Goal: Transaction & Acquisition: Purchase product/service

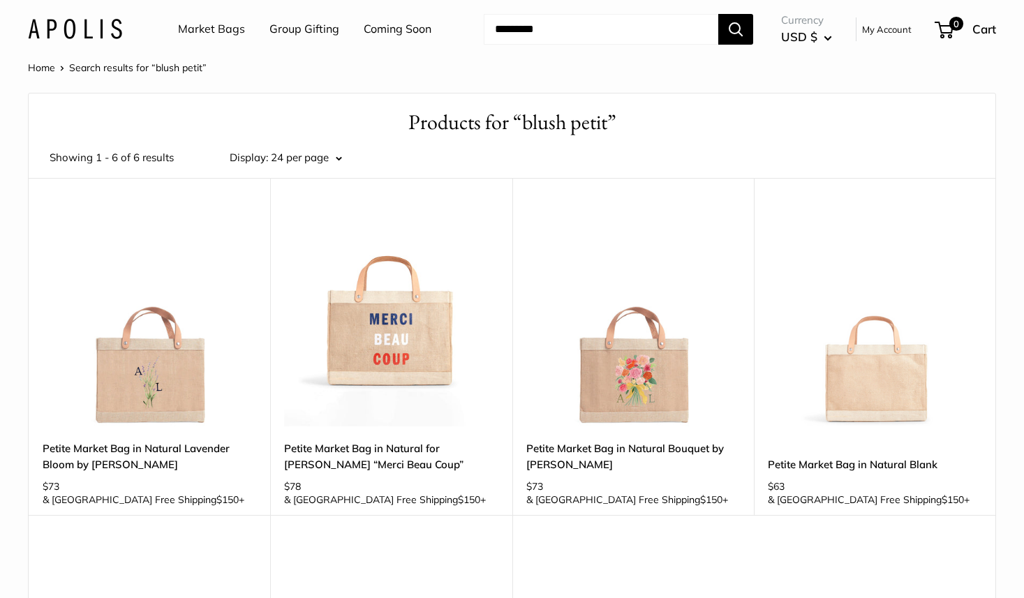
click at [217, 38] on link "Market Bags" at bounding box center [211, 29] width 67 height 21
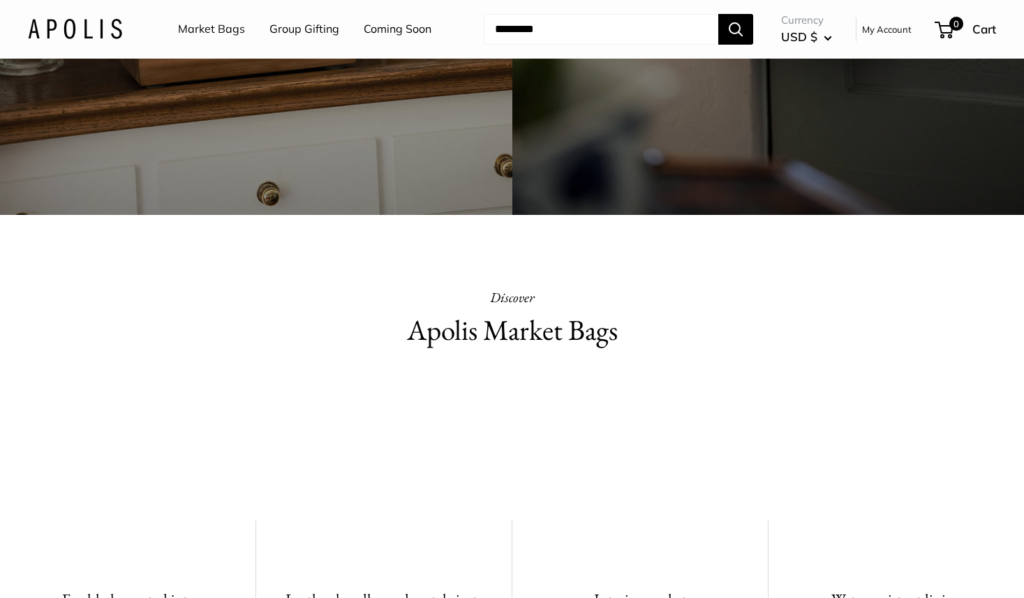
scroll to position [10, 0]
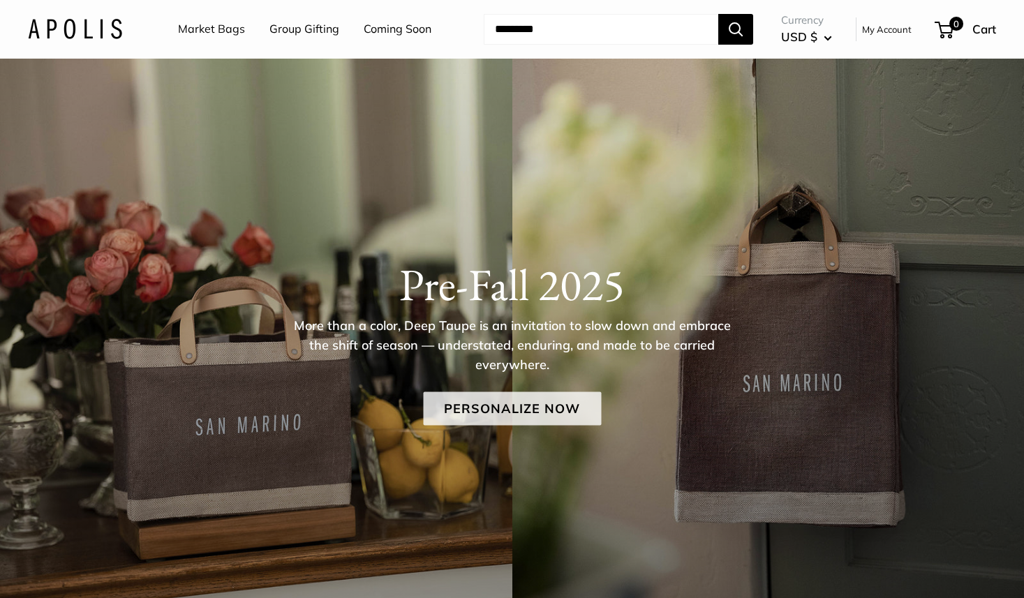
click at [483, 414] on link "Personalize Now" at bounding box center [512, 408] width 178 height 33
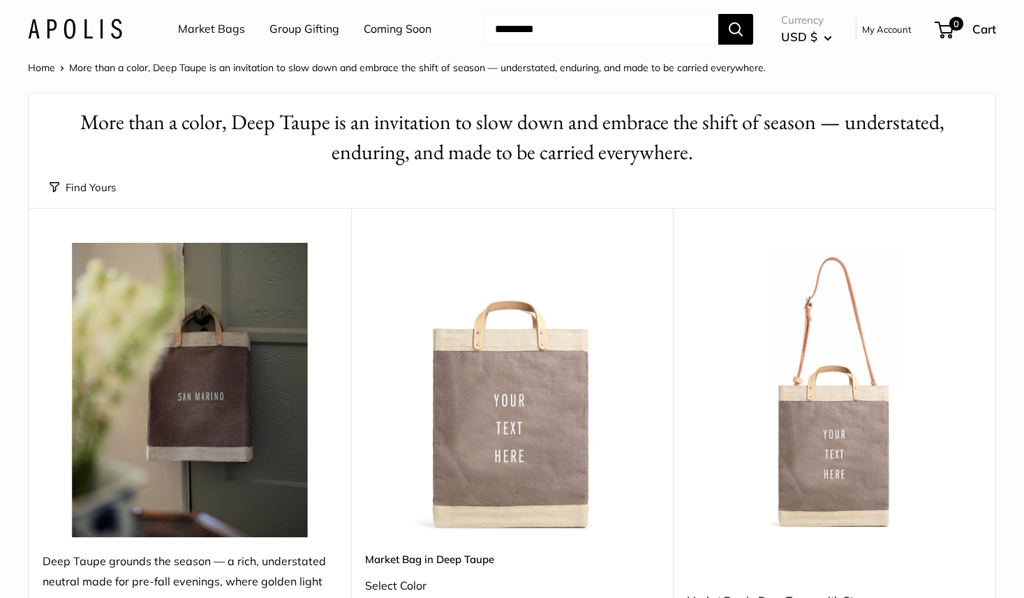
click at [0, 0] on img at bounding box center [0, 0] width 0 height 0
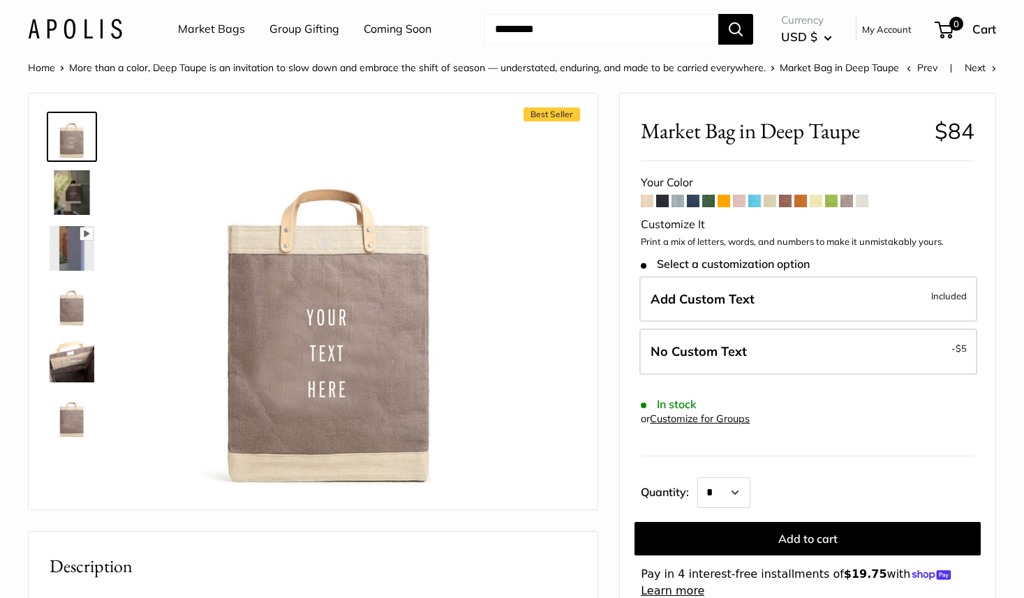
click at [834, 197] on span at bounding box center [831, 201] width 13 height 13
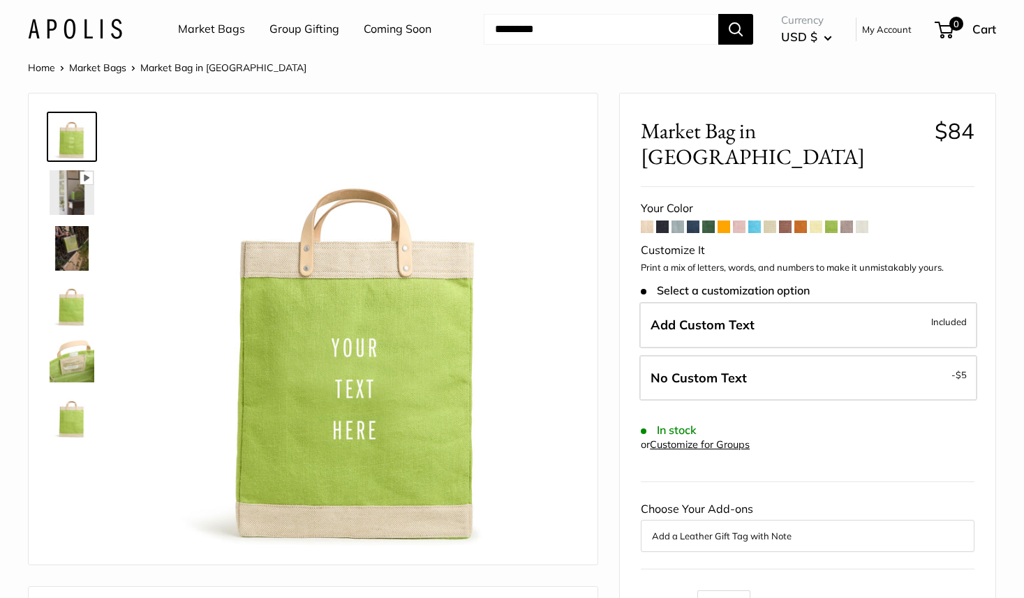
click at [707, 220] on span at bounding box center [708, 226] width 13 height 13
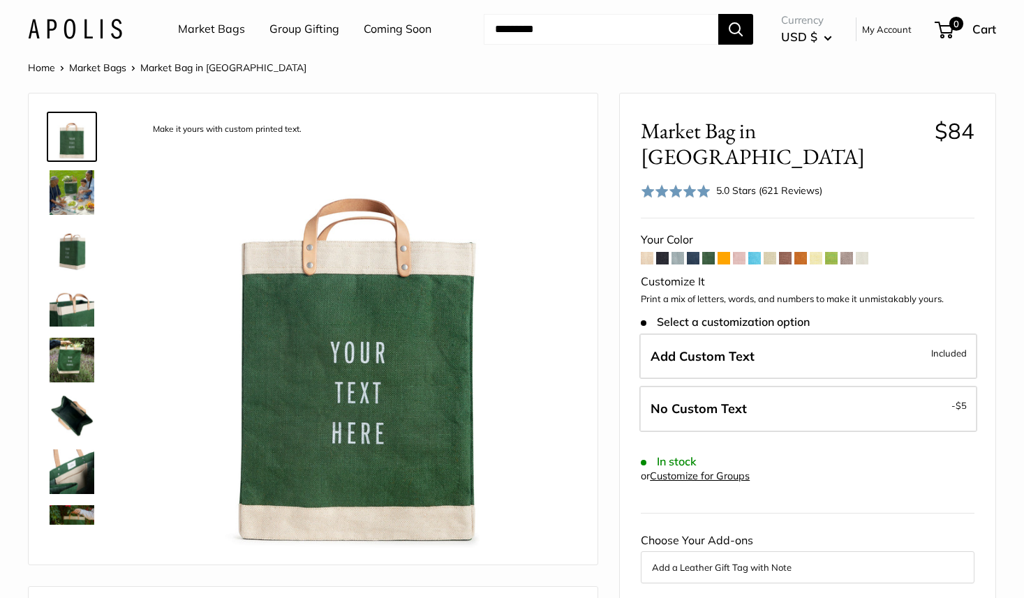
scroll to position [257, 0]
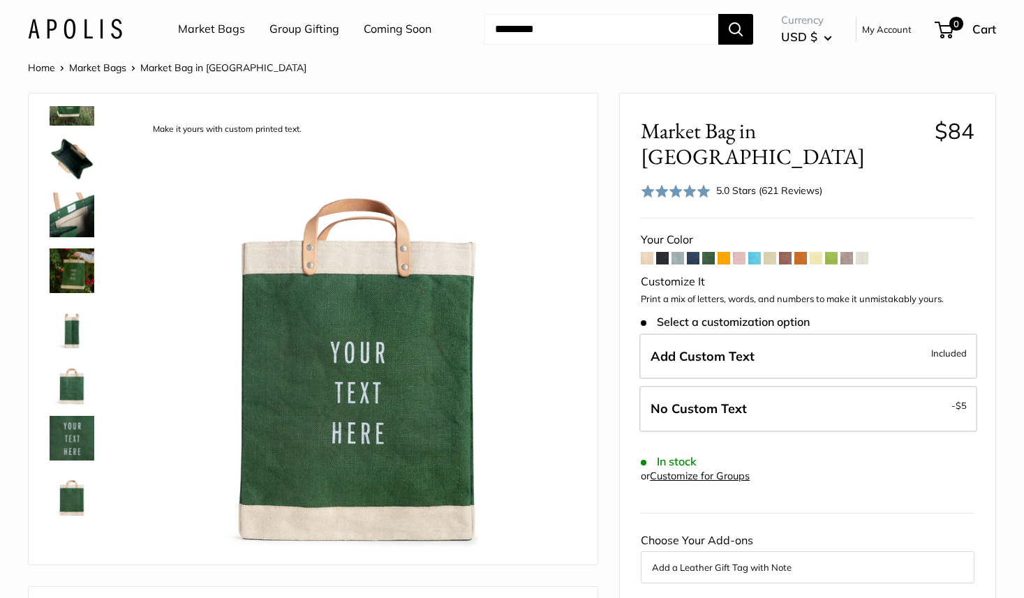
click at [84, 486] on img at bounding box center [72, 494] width 45 height 45
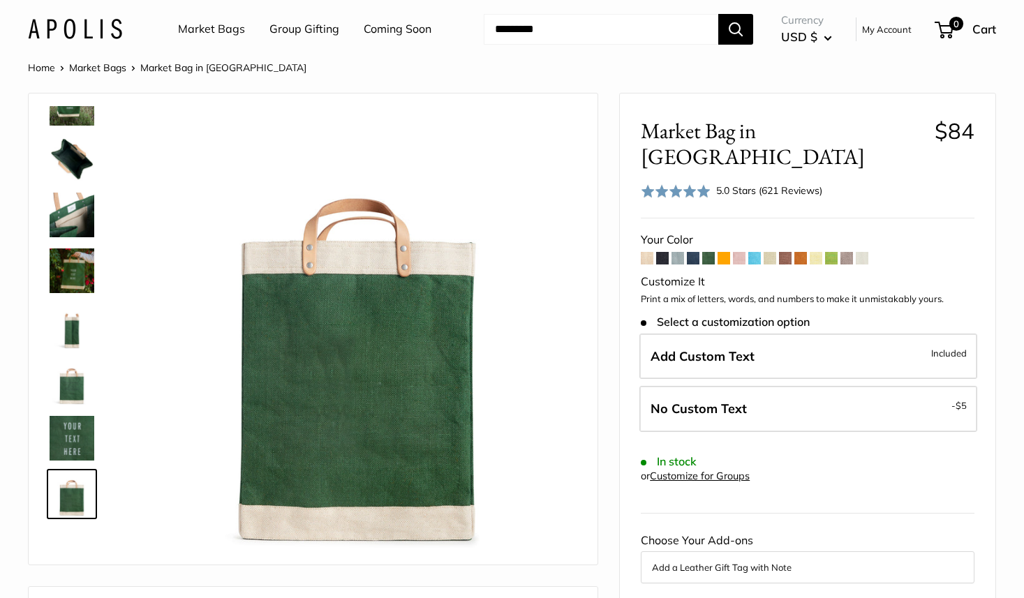
click at [75, 412] on div at bounding box center [77, 315] width 67 height 419
click at [75, 391] on img at bounding box center [72, 382] width 45 height 45
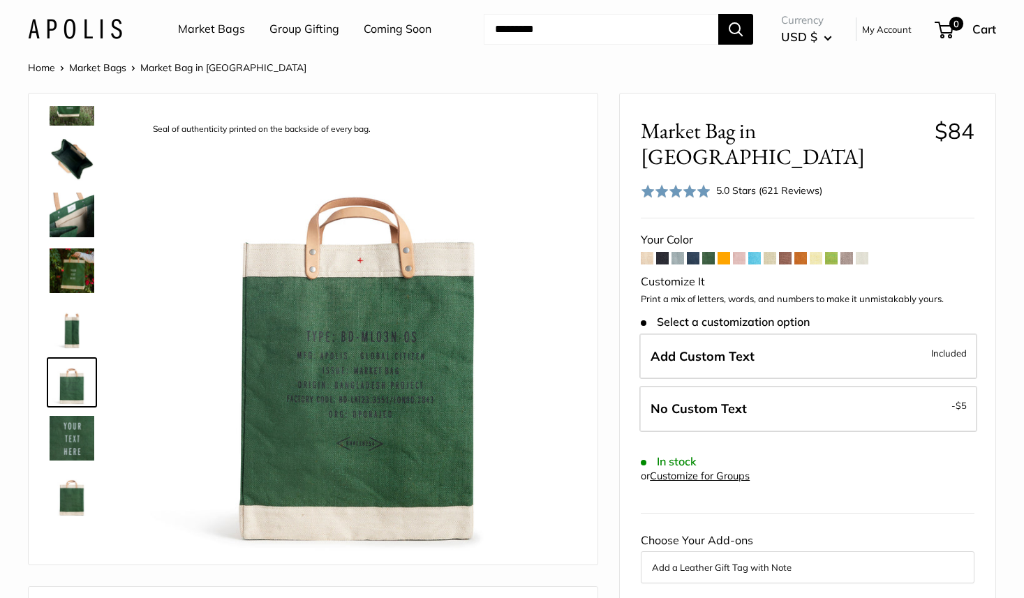
click at [834, 252] on span at bounding box center [831, 258] width 13 height 13
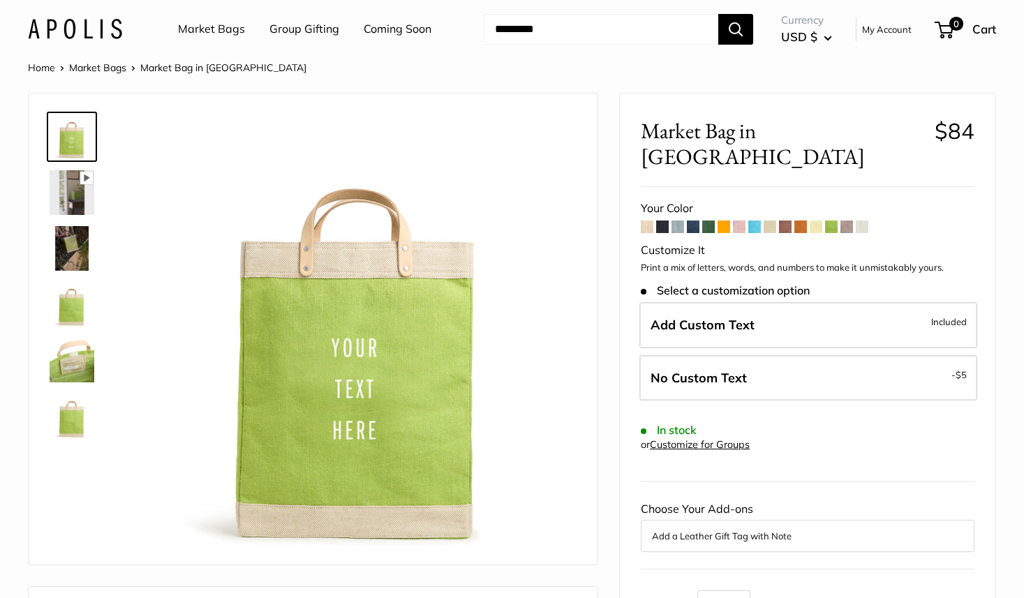
click at [77, 420] on img at bounding box center [72, 416] width 45 height 45
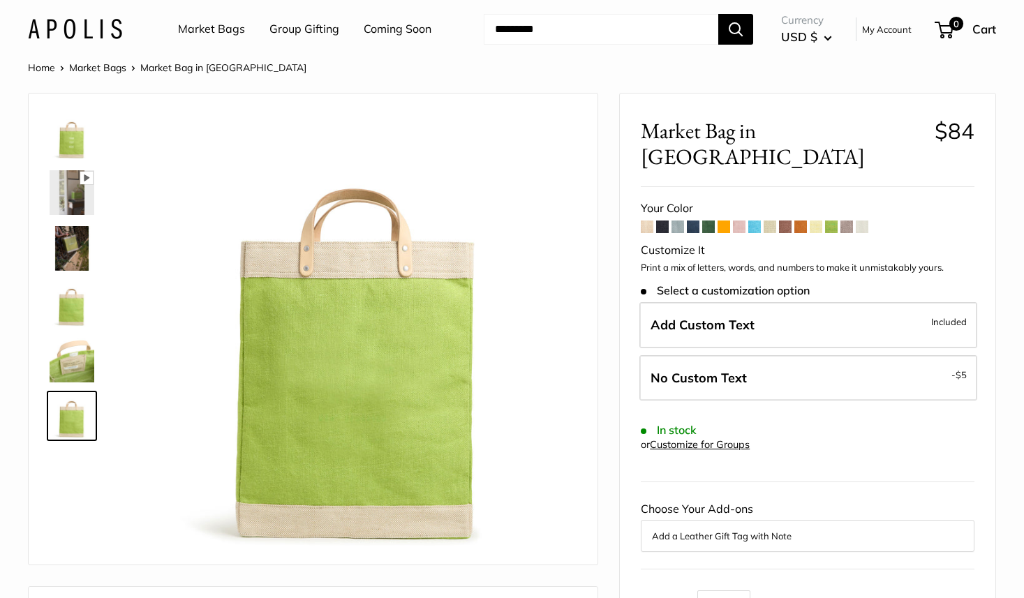
click at [75, 309] on img at bounding box center [72, 304] width 45 height 45
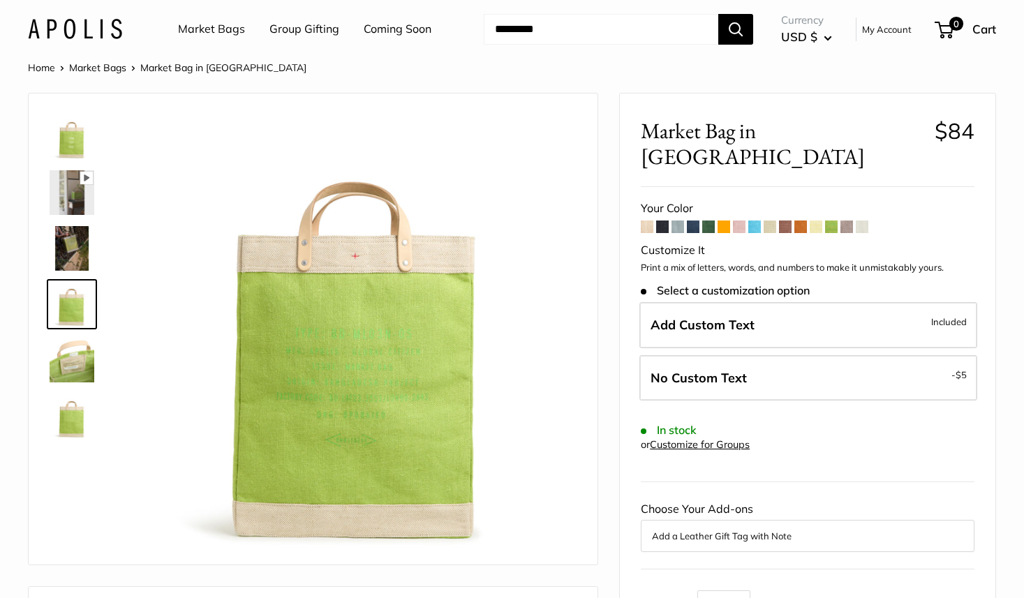
click at [726, 220] on span at bounding box center [723, 226] width 13 height 13
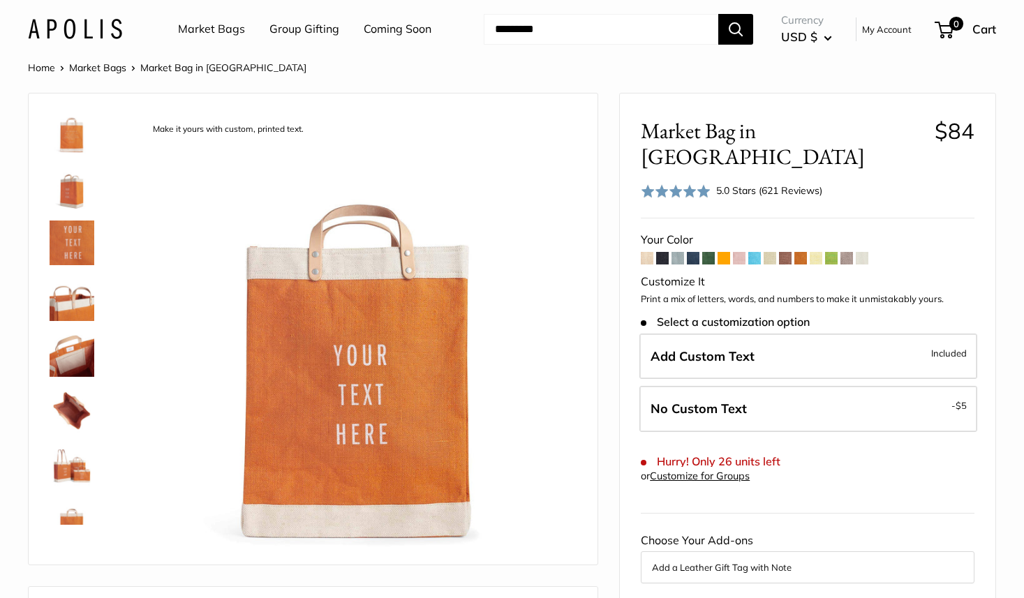
scroll to position [313, 0]
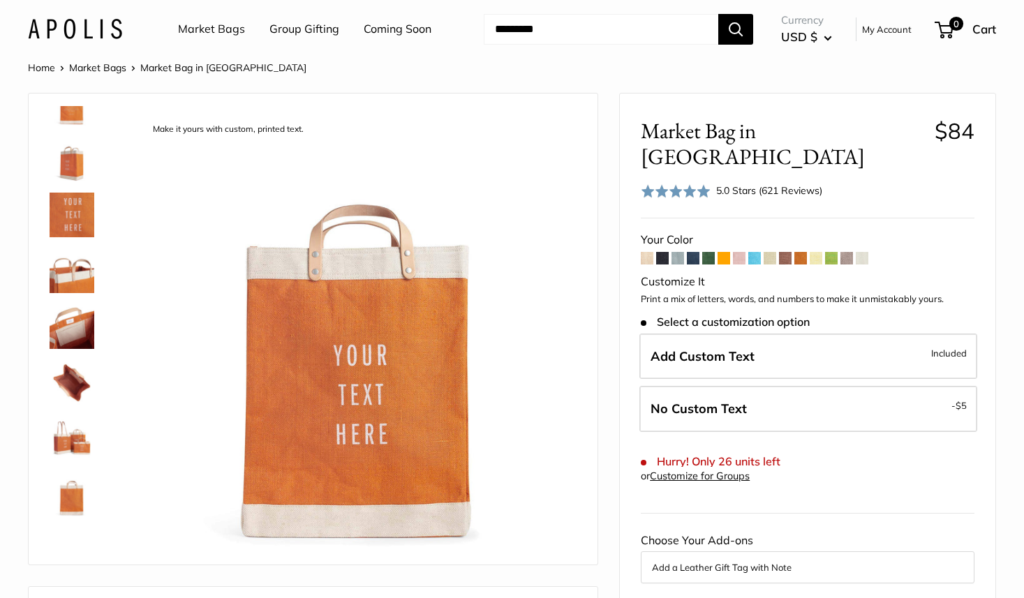
click at [73, 502] on img at bounding box center [72, 494] width 45 height 45
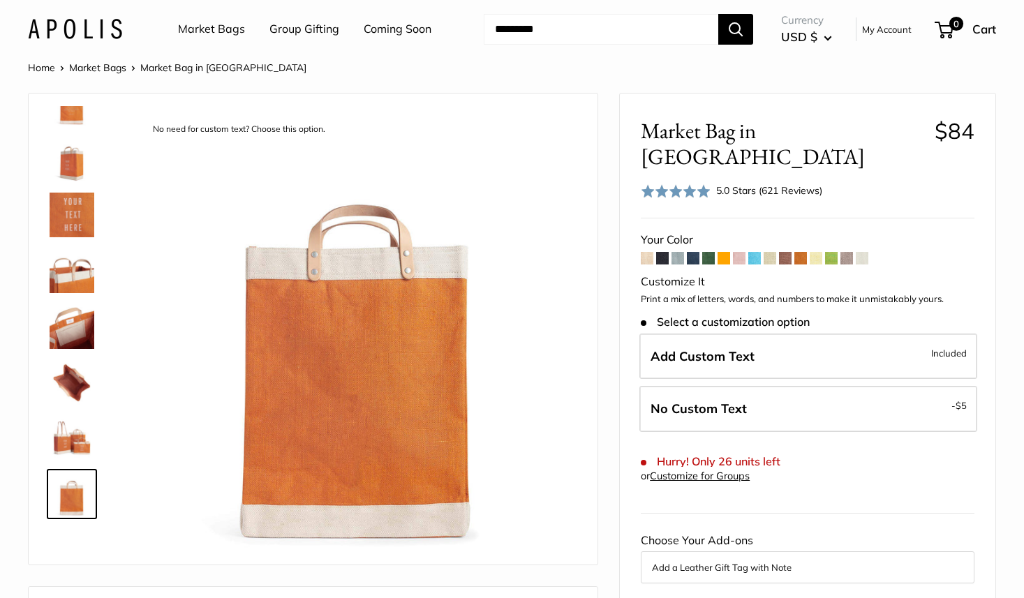
scroll to position [0, 0]
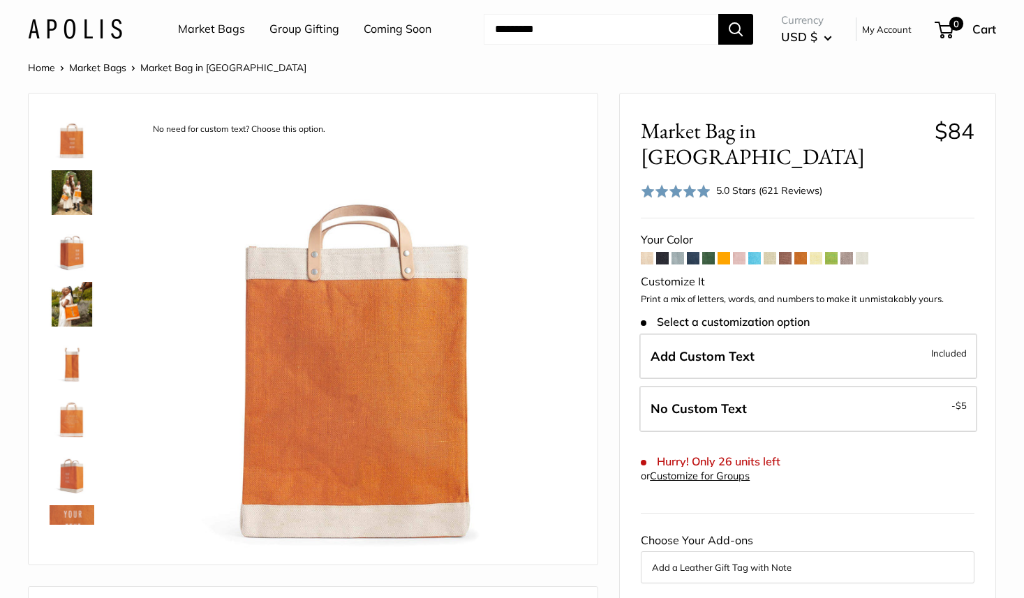
click at [75, 432] on img at bounding box center [72, 416] width 45 height 45
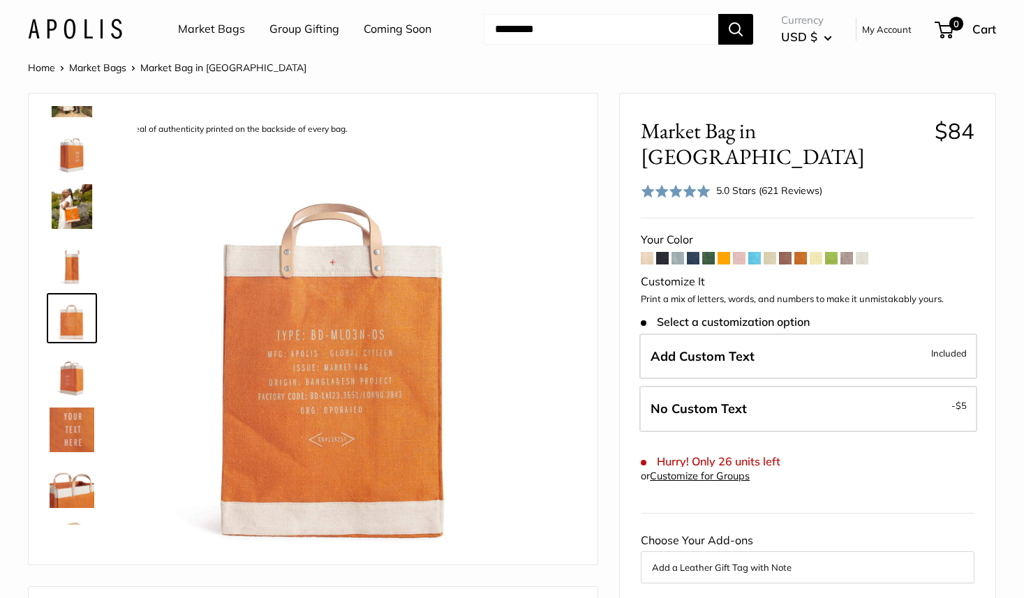
scroll to position [99, 0]
